Goal: Task Accomplishment & Management: Use online tool/utility

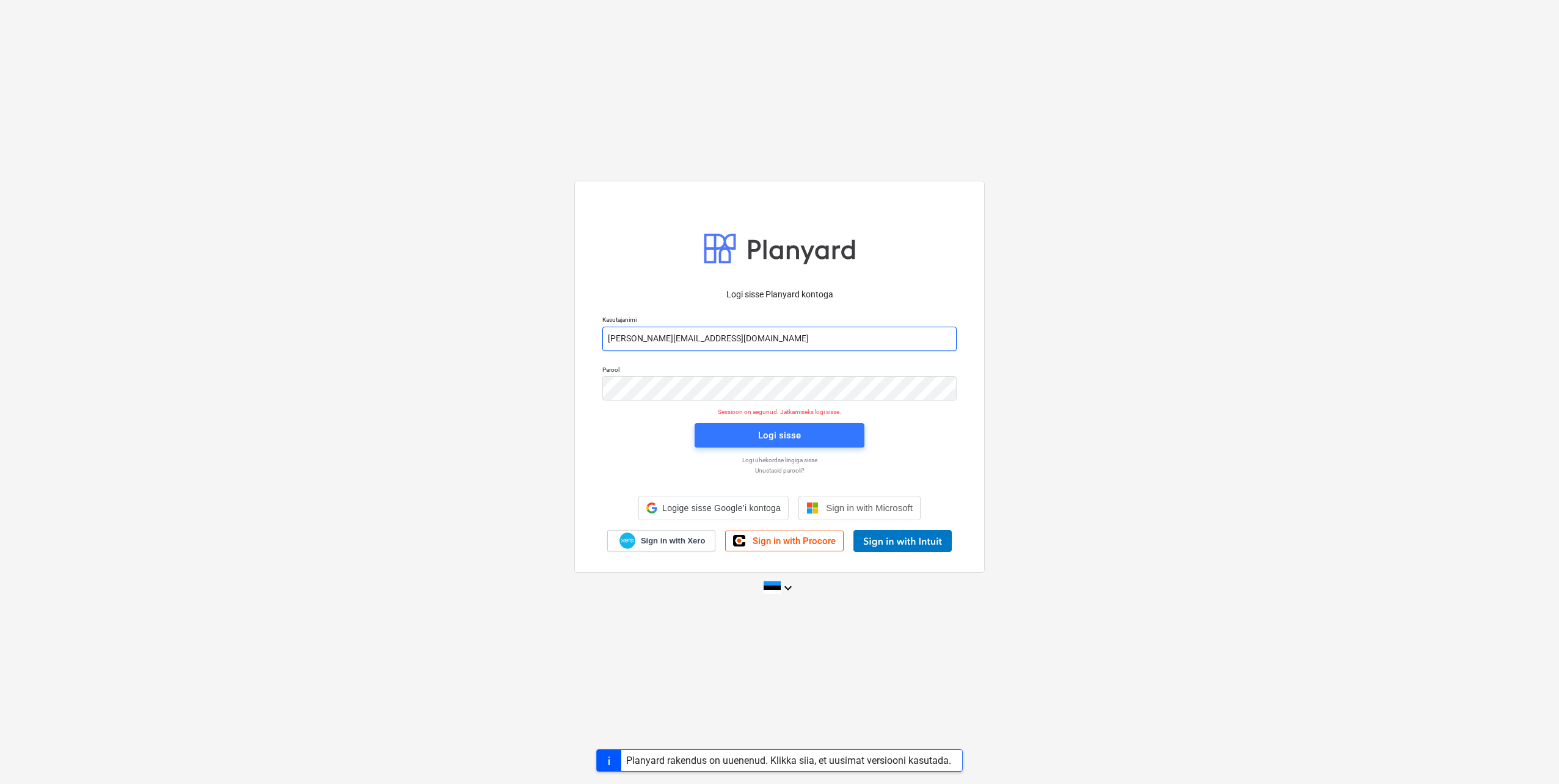
click at [657, 337] on input "[PERSON_NAME][EMAIL_ADDRESS][DOMAIN_NAME]" at bounding box center [780, 339] width 354 height 24
type input "[EMAIL_ADDRESS][DOMAIN_NAME]"
click at [554, 384] on div "Logi sisse Planyard kontoga Kasutajanimi [EMAIL_ADDRESS][DOMAIN_NAME] Parool Se…" at bounding box center [780, 392] width 1559 height 441
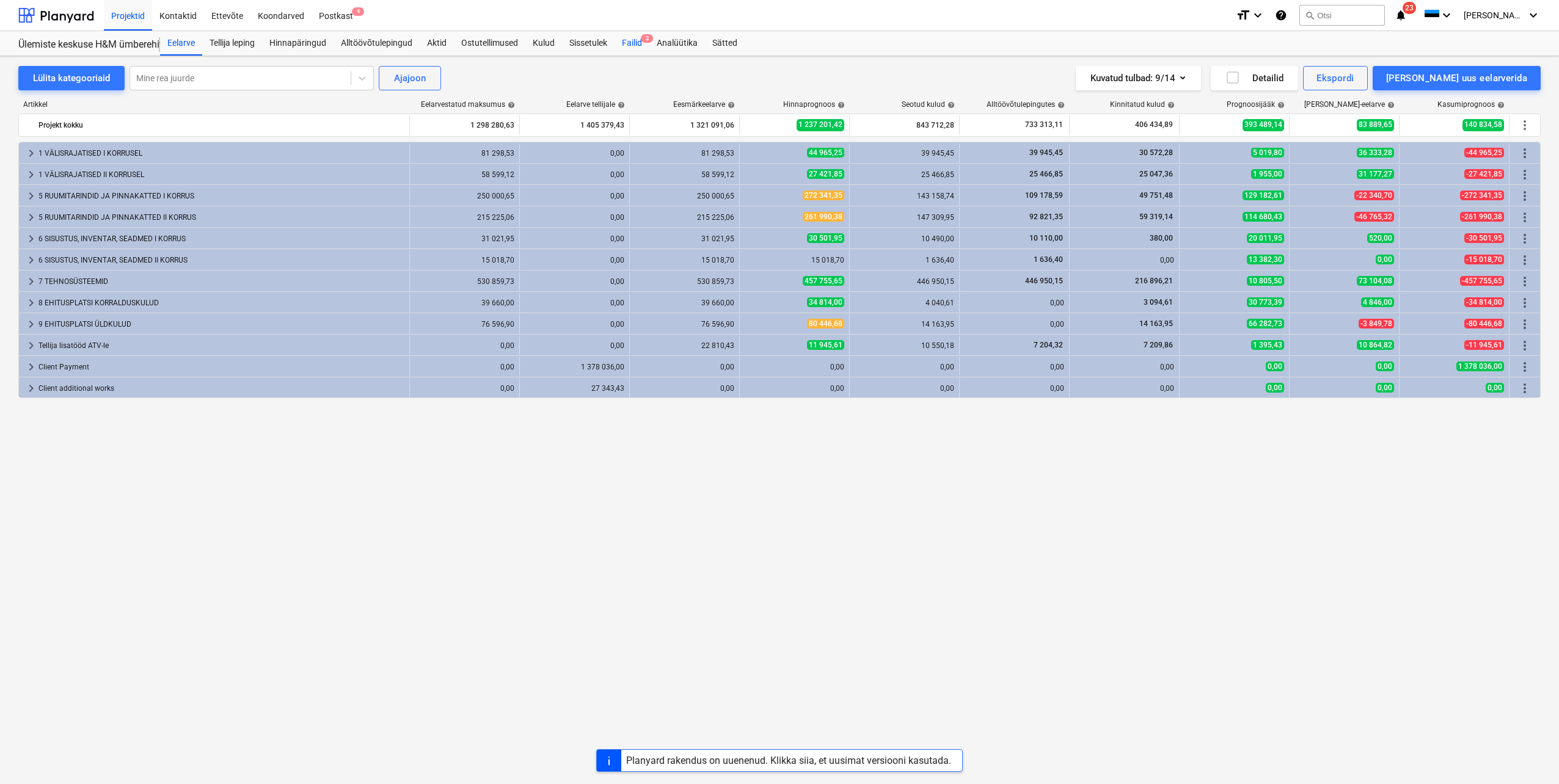
click at [631, 37] on div "Failid 3" at bounding box center [631, 43] width 35 height 24
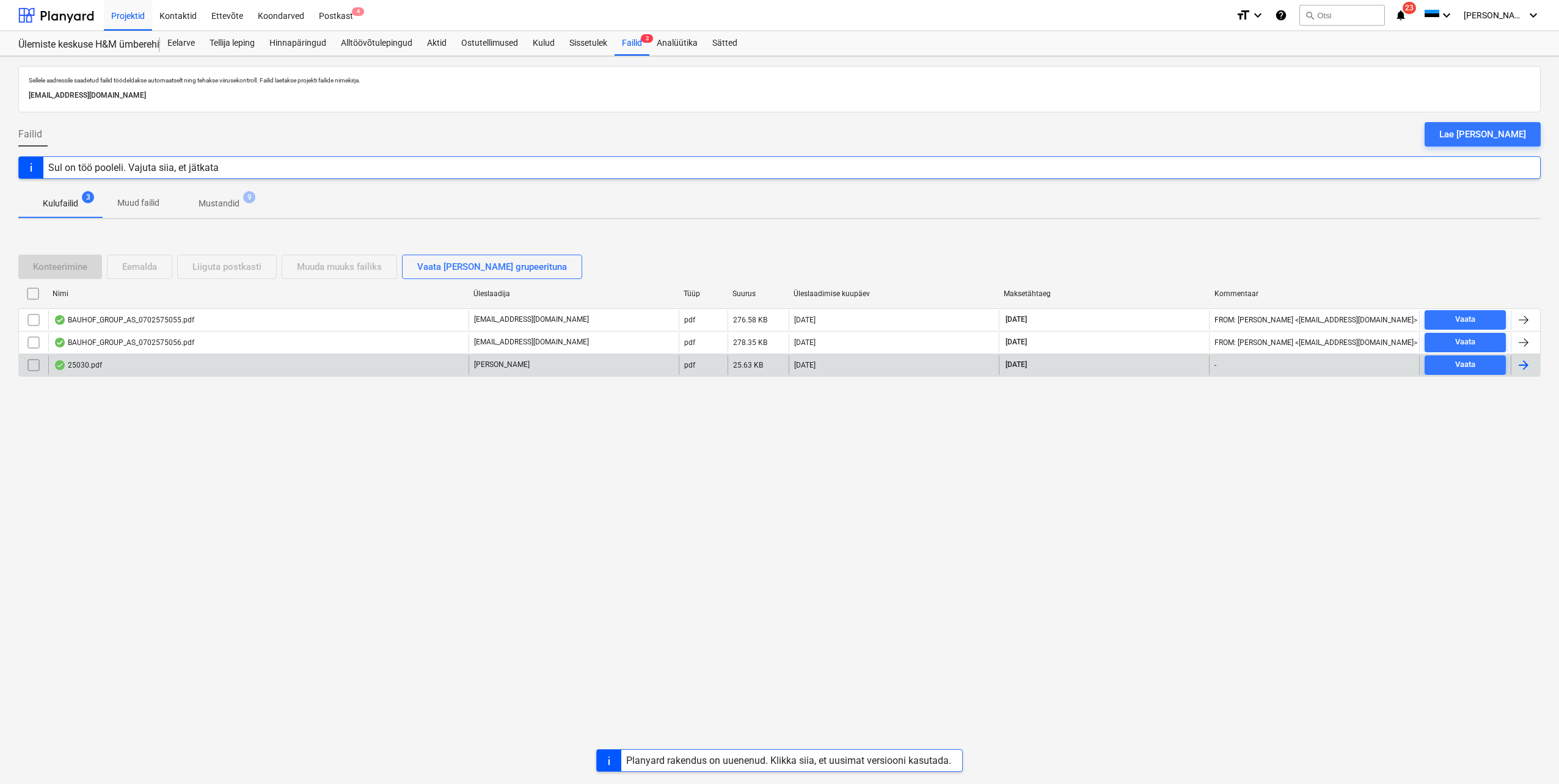
click at [1520, 368] on div at bounding box center [1523, 365] width 14 height 14
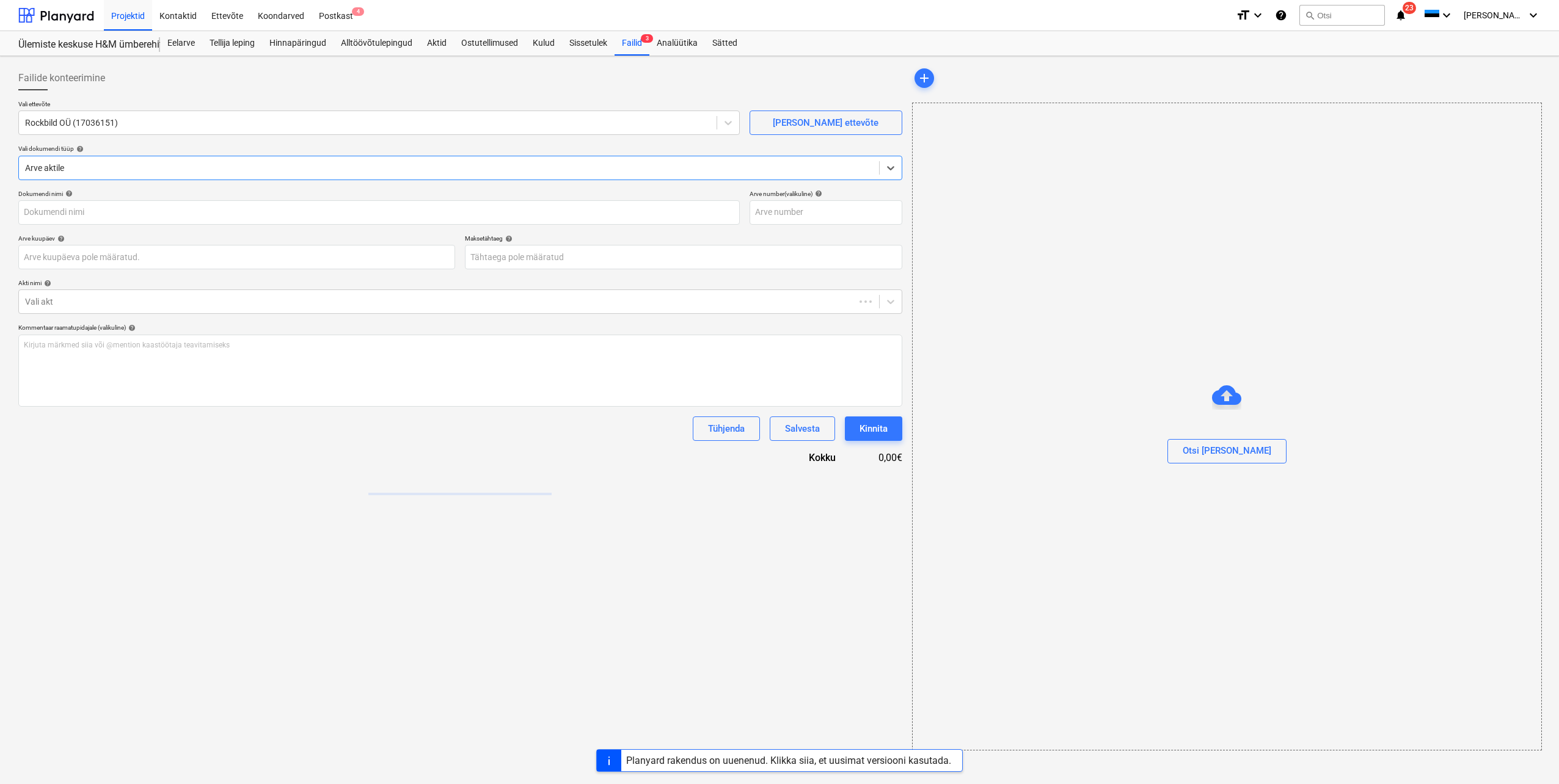
type input "25030"
type input "[DATE]"
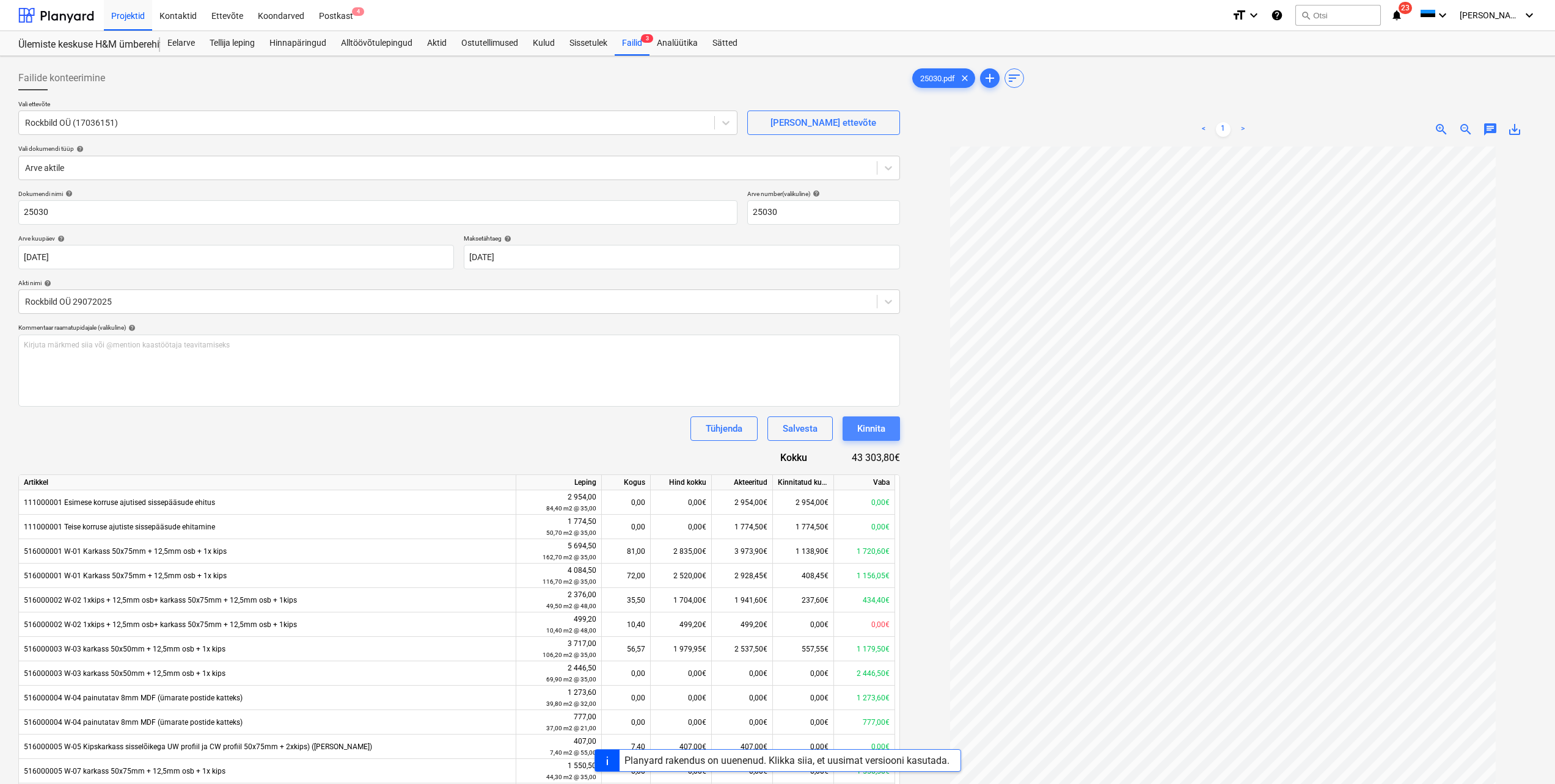
click at [869, 428] on div "Kinnita" at bounding box center [871, 429] width 28 height 16
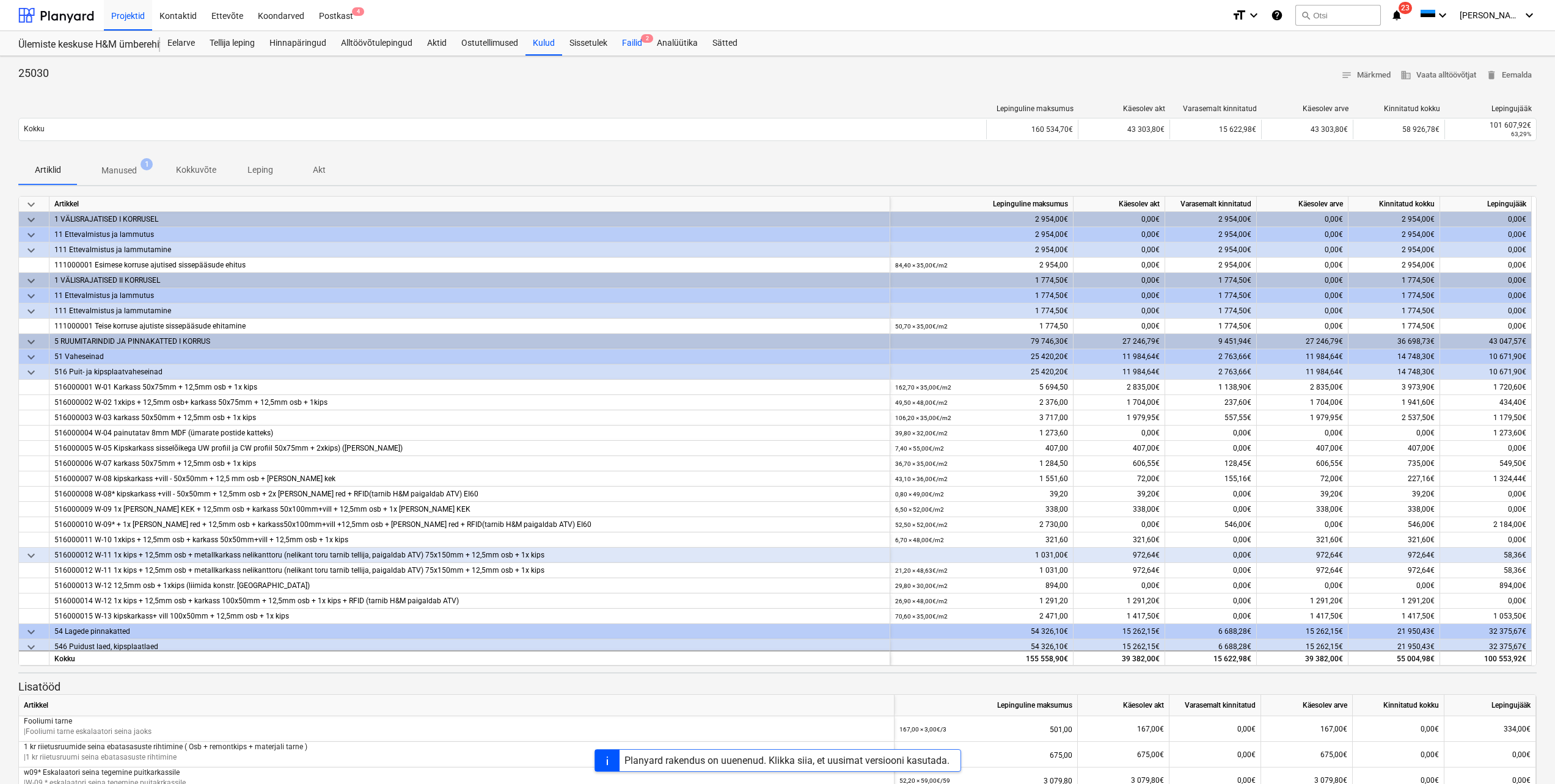
click at [635, 46] on div "Failid 2" at bounding box center [632, 43] width 35 height 24
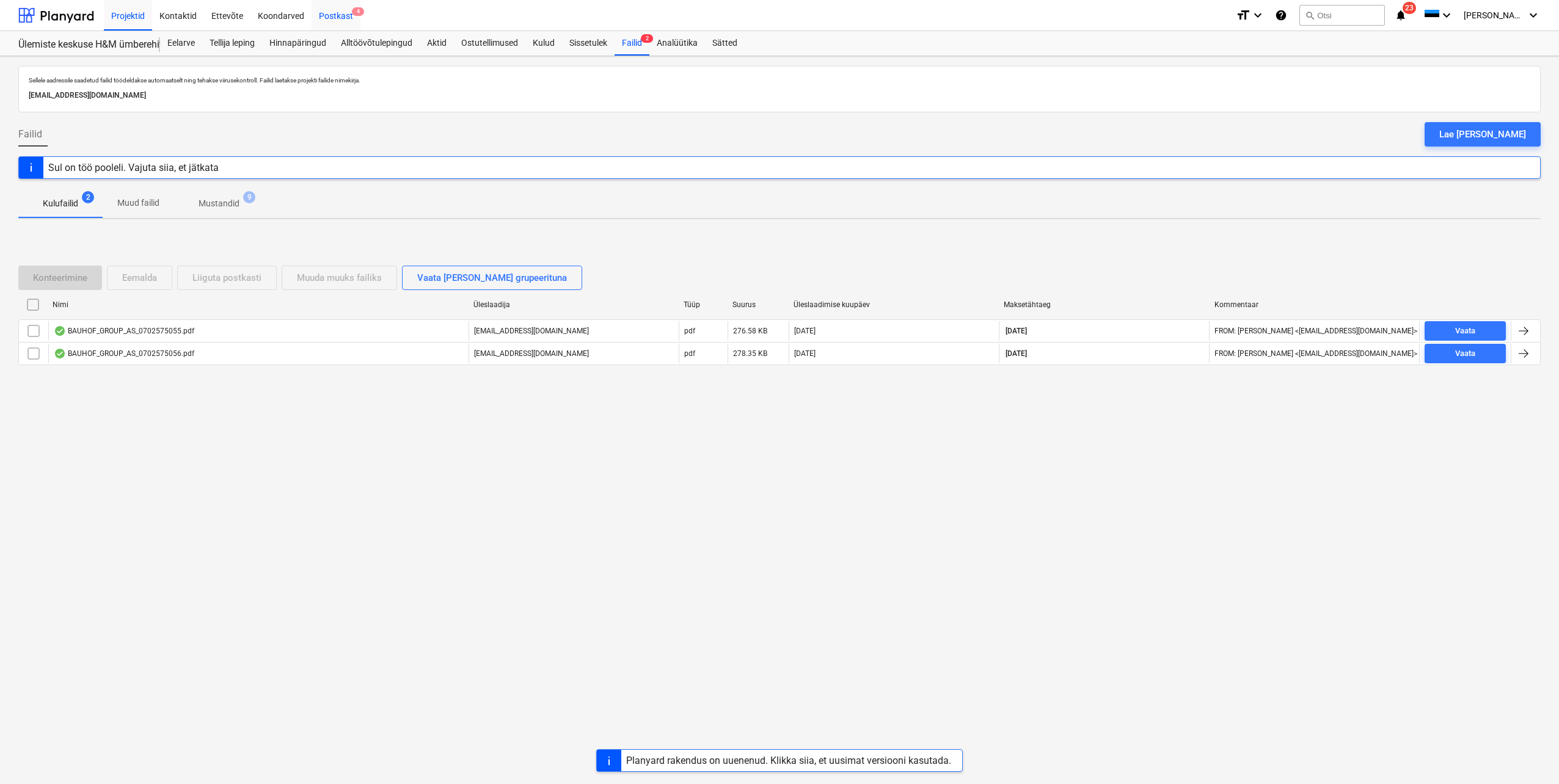
click at [332, 18] on div "Postkast 4" at bounding box center [336, 15] width 49 height 31
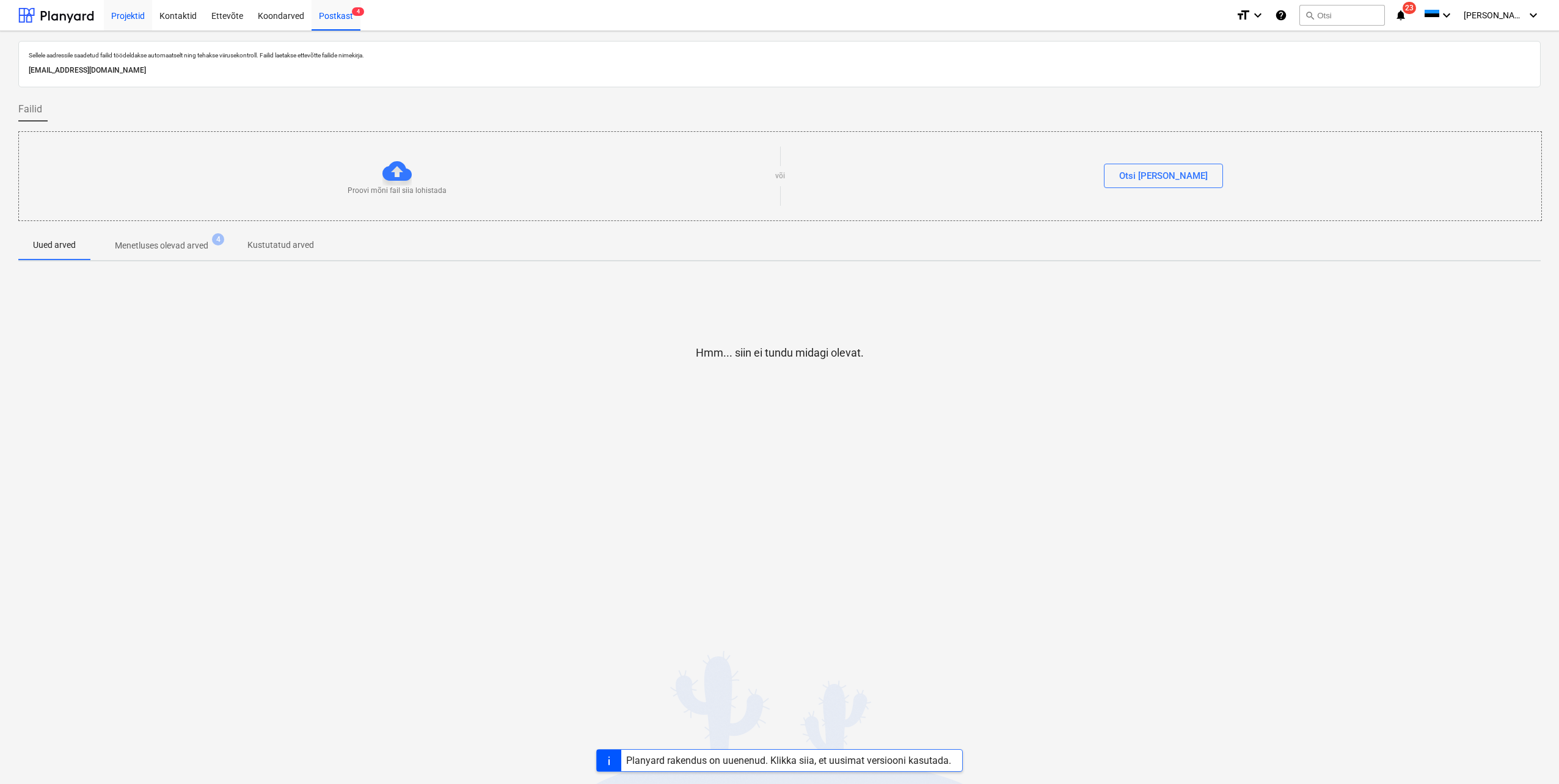
click at [137, 20] on div "Projektid" at bounding box center [128, 15] width 48 height 31
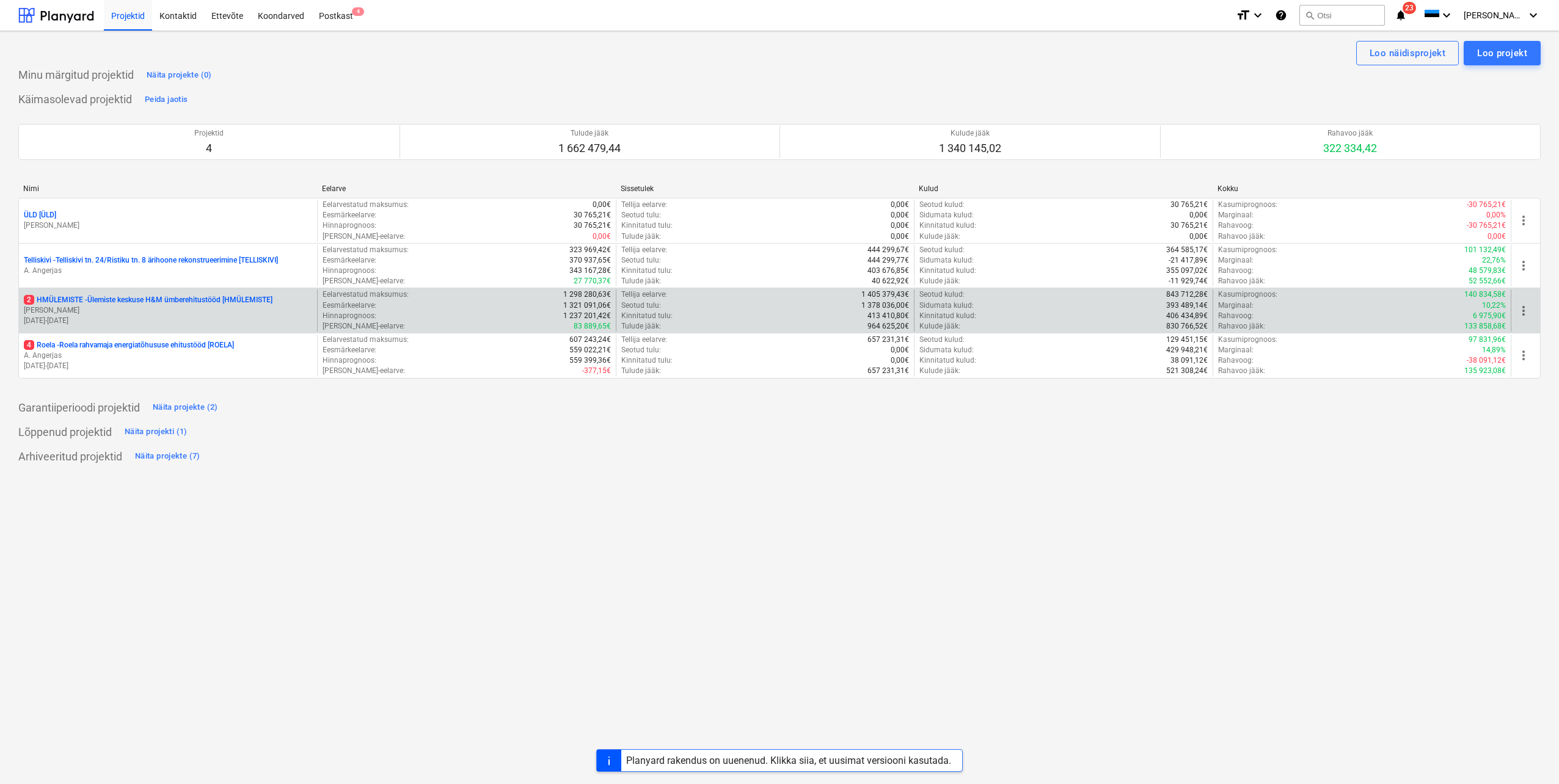
click at [149, 298] on p "2 HMÜLEMISTE - Ülemiste keskuse H&M ümberehitustööd [HMÜLEMISTE]" at bounding box center [148, 300] width 249 height 10
